Goal: Task Accomplishment & Management: Use online tool/utility

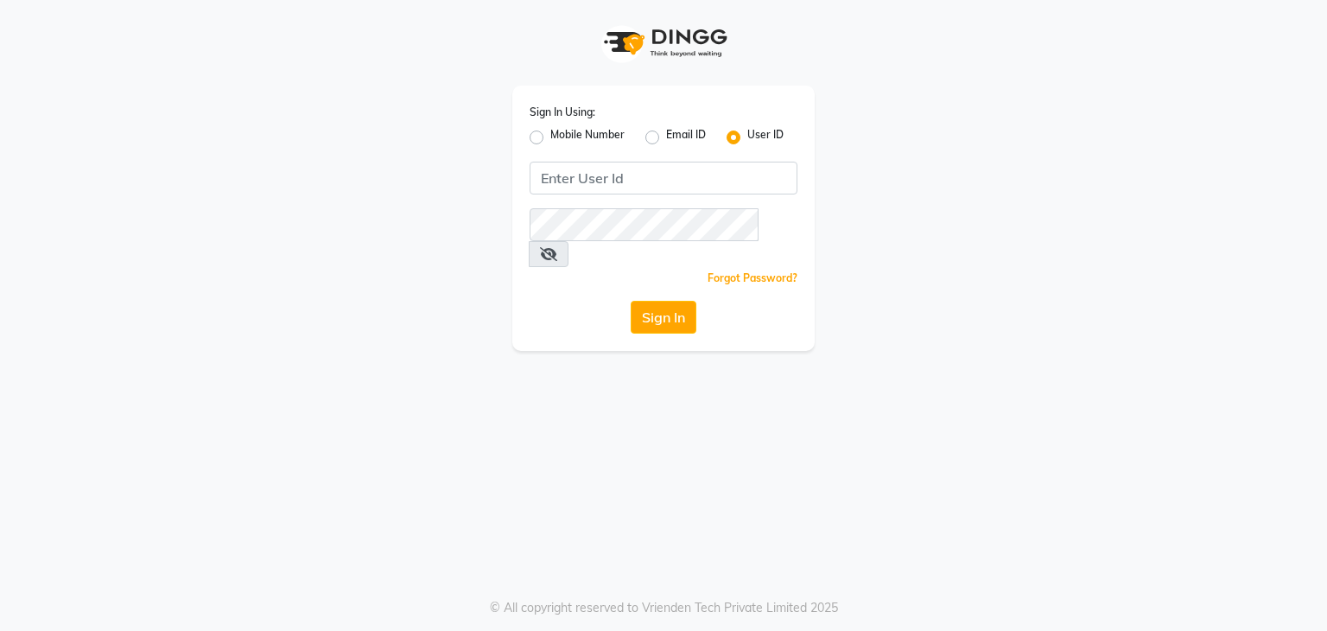
click at [550, 133] on label "Mobile Number" at bounding box center [587, 137] width 74 height 21
click at [550, 133] on input "Mobile Number" at bounding box center [555, 132] width 11 height 11
radio input "true"
radio input "false"
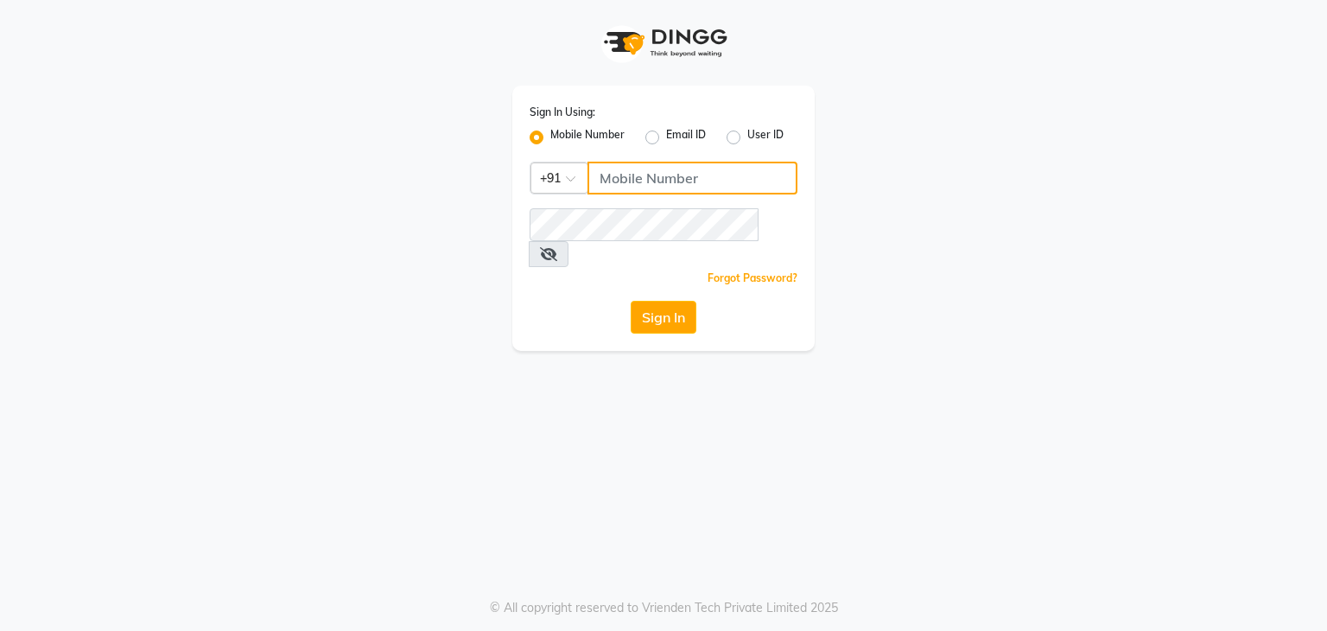
type input "8135954756"
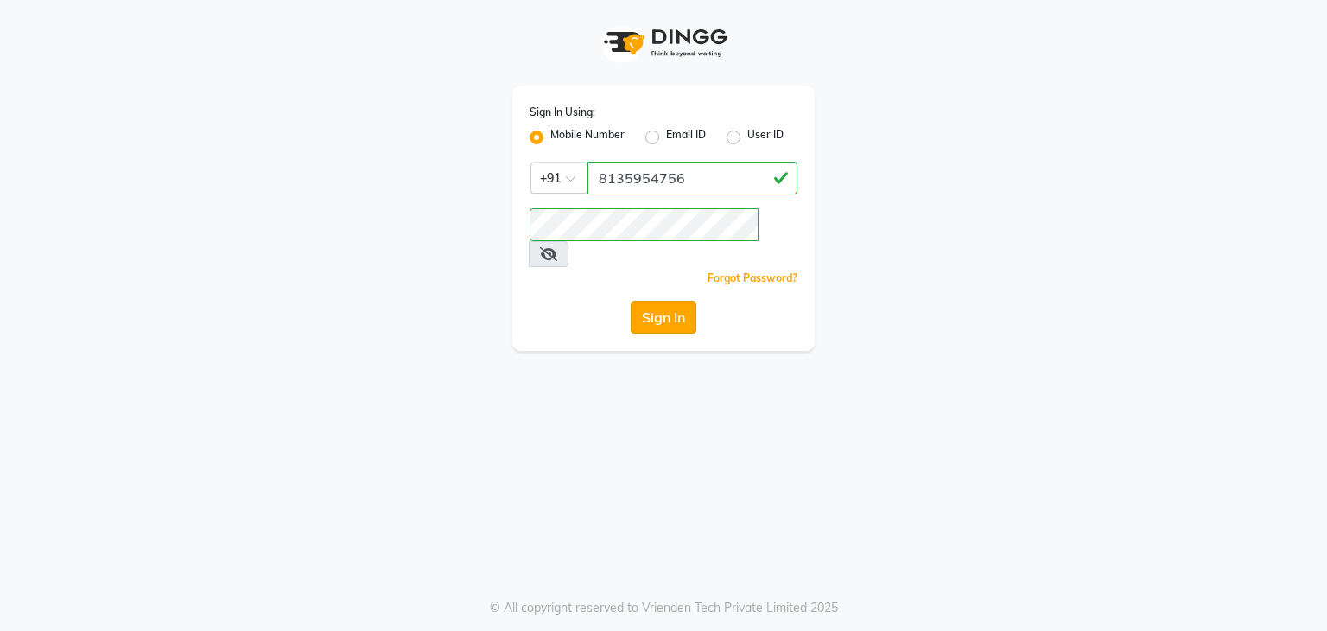
click at [656, 301] on button "Sign In" at bounding box center [664, 317] width 66 height 33
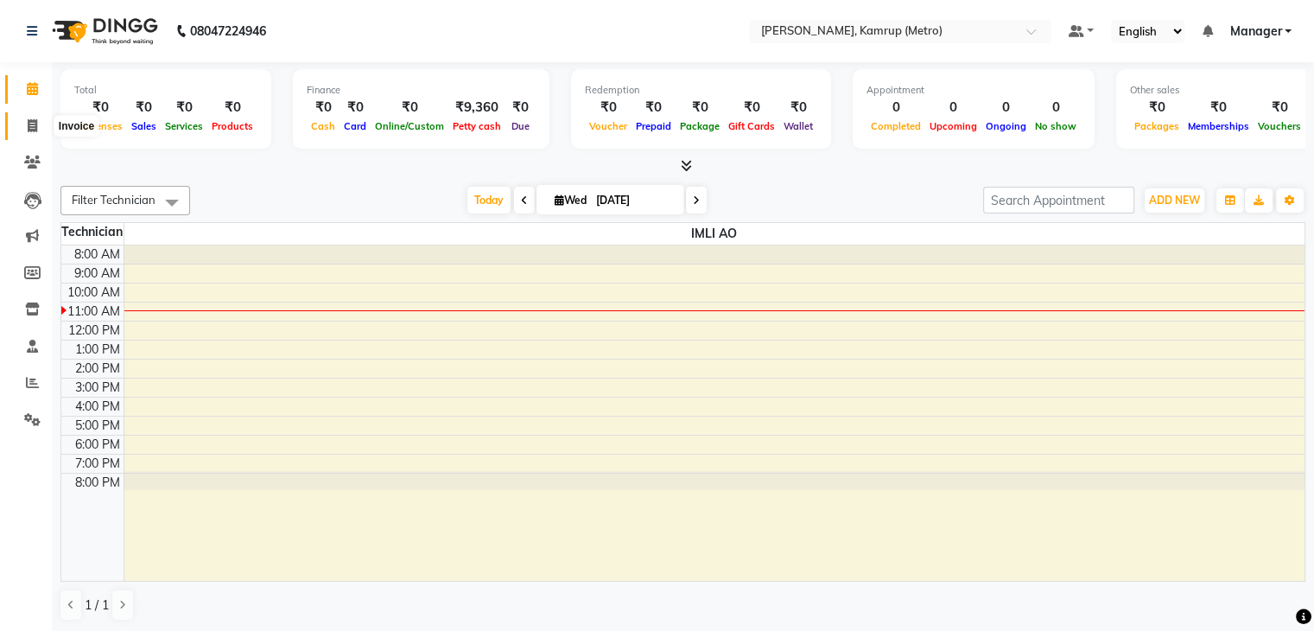
click at [29, 132] on icon at bounding box center [33, 125] width 10 height 13
select select "service"
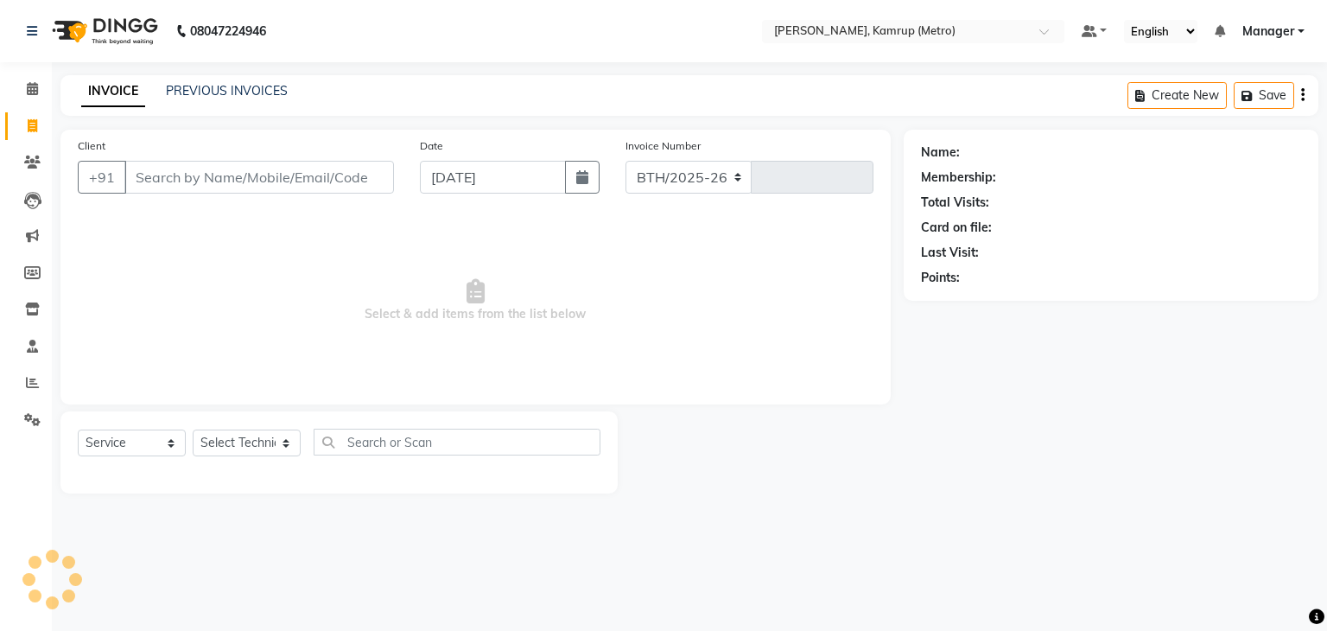
select select "7190"
type input "0255"
click at [282, 437] on select "Select Technician IMLI AO Manager" at bounding box center [247, 442] width 108 height 27
